Goal: Information Seeking & Learning: Learn about a topic

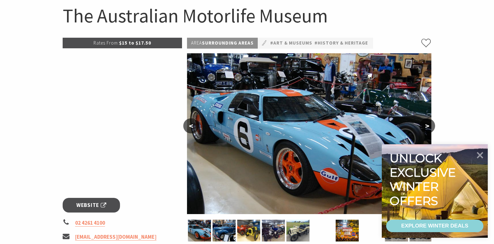
scroll to position [94, 0]
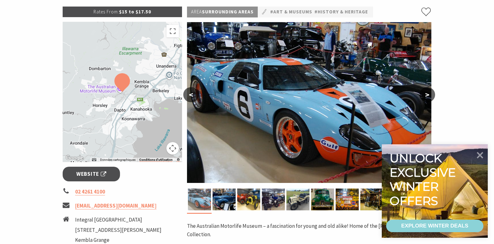
click at [206, 202] on img at bounding box center [199, 200] width 23 height 22
click at [189, 184] on div at bounding box center [309, 103] width 245 height 163
click at [428, 93] on button ">" at bounding box center [428, 94] width 16 height 15
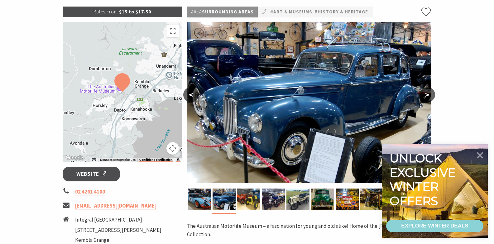
click at [427, 93] on button ">" at bounding box center [428, 94] width 16 height 15
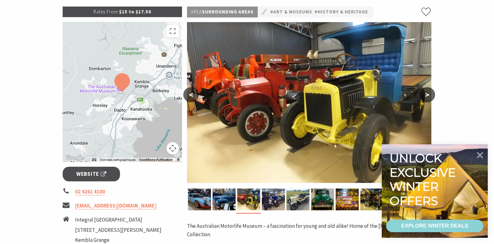
click at [427, 93] on button ">" at bounding box center [428, 94] width 16 height 15
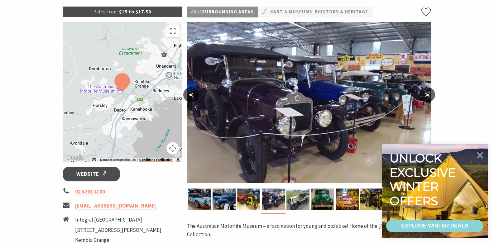
click at [427, 94] on button ">" at bounding box center [428, 94] width 16 height 15
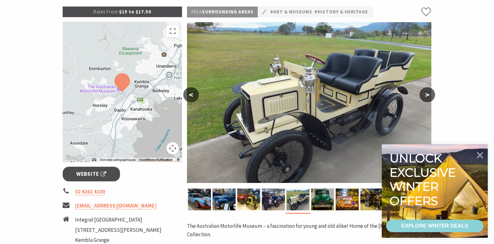
click at [427, 94] on button ">" at bounding box center [428, 94] width 16 height 15
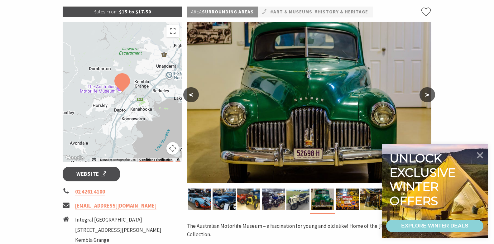
click at [426, 94] on button ">" at bounding box center [428, 94] width 16 height 15
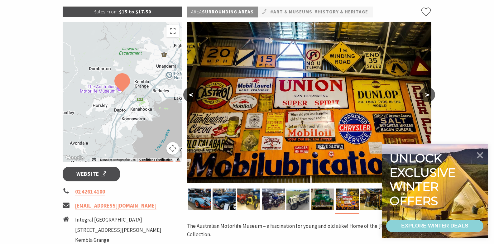
click at [431, 96] on button ">" at bounding box center [428, 94] width 16 height 15
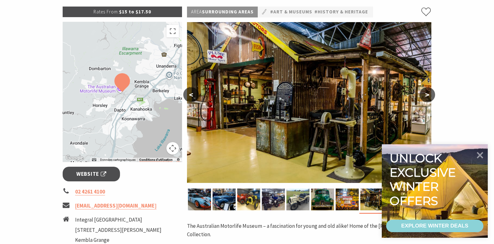
click at [428, 97] on button ">" at bounding box center [428, 94] width 16 height 15
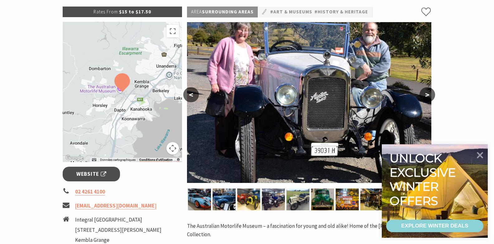
click at [427, 98] on button ">" at bounding box center [428, 94] width 16 height 15
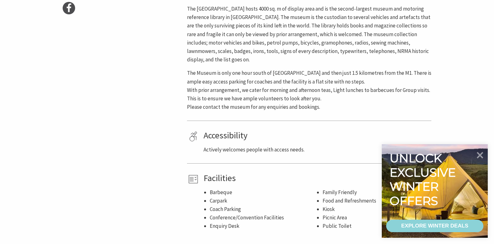
scroll to position [374, 0]
